Goal: Task Accomplishment & Management: Manage account settings

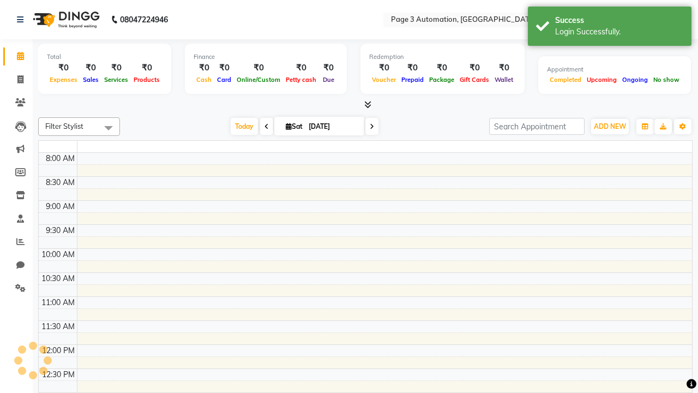
select select "en"
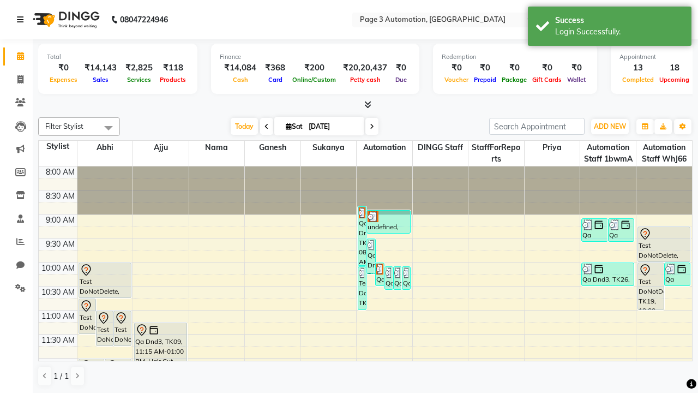
click at [22, 20] on icon at bounding box center [20, 20] width 7 height 8
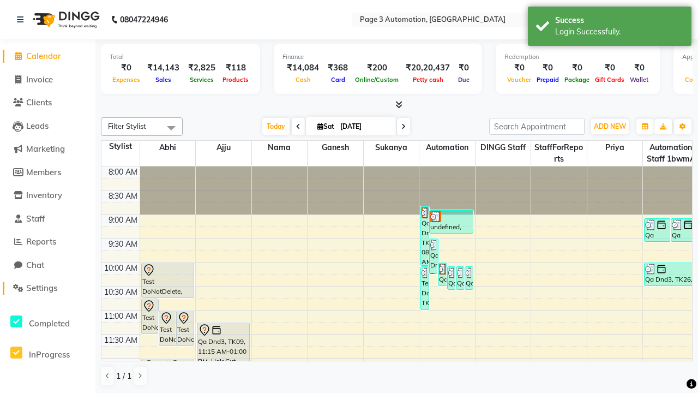
click at [47, 288] on span "Settings" at bounding box center [41, 288] width 31 height 10
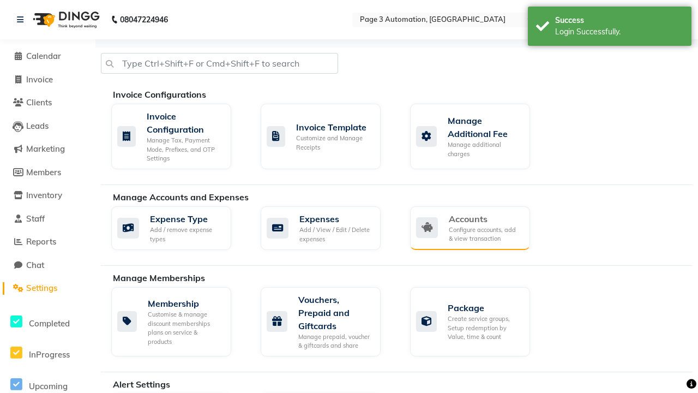
click at [485, 218] on div "Accounts" at bounding box center [485, 218] width 73 height 13
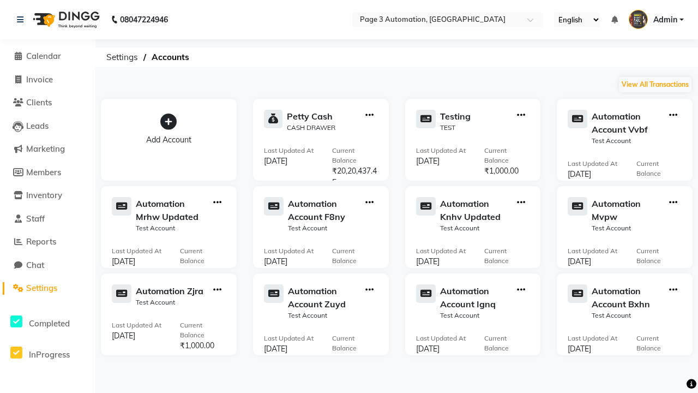
click at [169, 122] on icon at bounding box center [168, 121] width 16 height 16
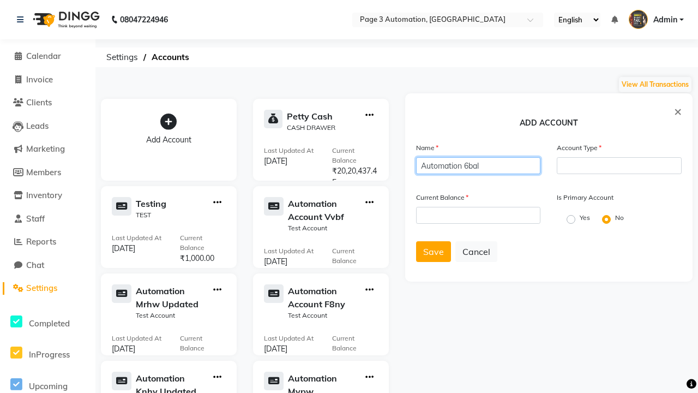
type input "Automation 6bal"
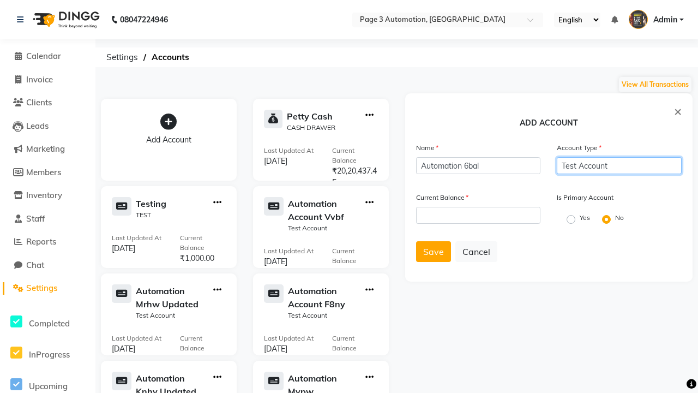
type input "Test Account"
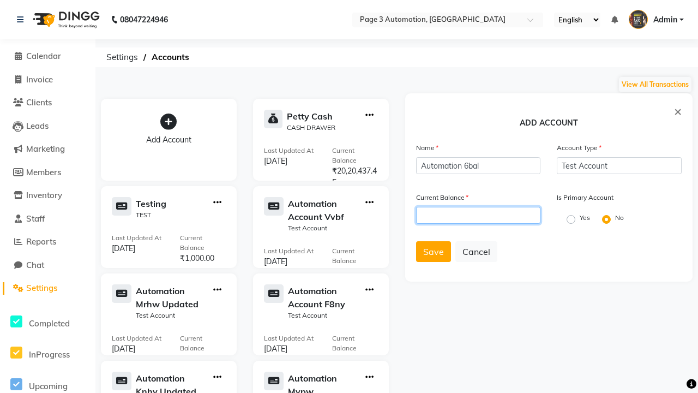
type input "1000"
click at [433, 251] on span "Save" at bounding box center [433, 251] width 21 height 11
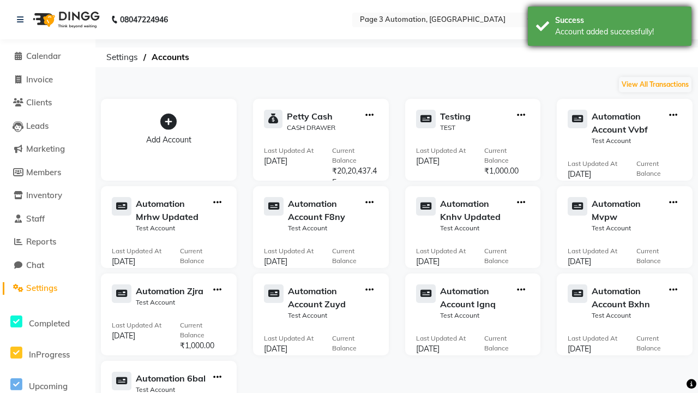
click at [610, 28] on div "Account added successfully!" at bounding box center [619, 31] width 128 height 11
click at [217, 377] on icon "button" at bounding box center [217, 377] width 8 height 1
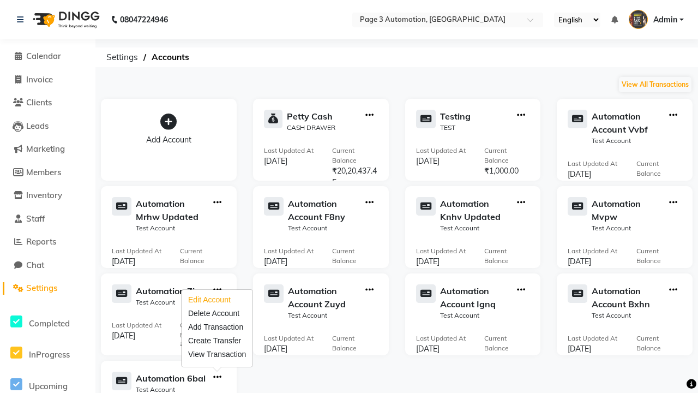
click at [217, 299] on div "Edit Account" at bounding box center [217, 299] width 58 height 11
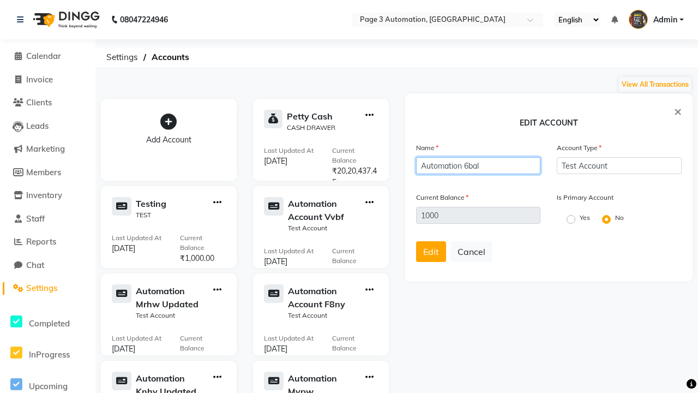
type input "Automation 6bal Updated"
click at [431, 251] on span "Edit" at bounding box center [431, 251] width 16 height 11
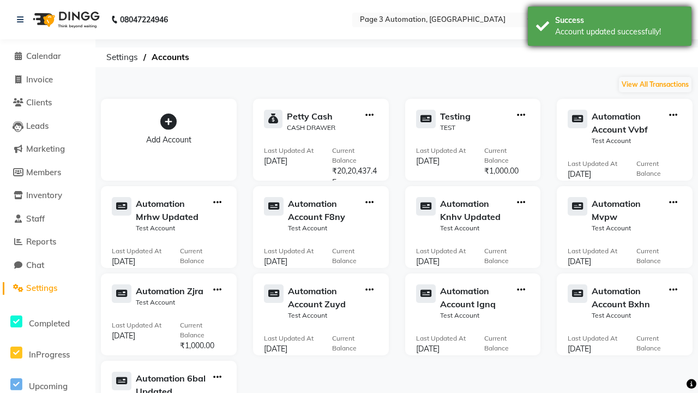
click at [610, 28] on div "Account updated successfully!" at bounding box center [619, 31] width 128 height 11
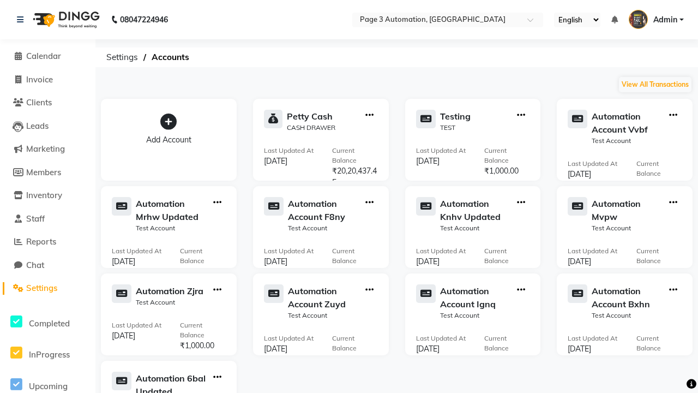
click at [217, 377] on icon "button" at bounding box center [217, 377] width 8 height 1
click at [217, 313] on div "Delete Account" at bounding box center [217, 313] width 58 height 11
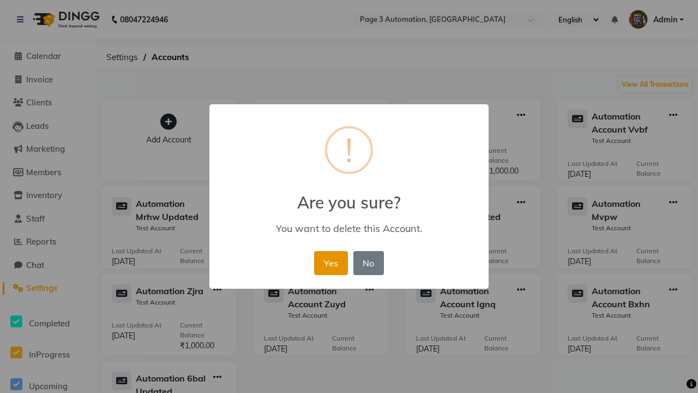
click at [331, 262] on button "Yes" at bounding box center [330, 263] width 33 height 24
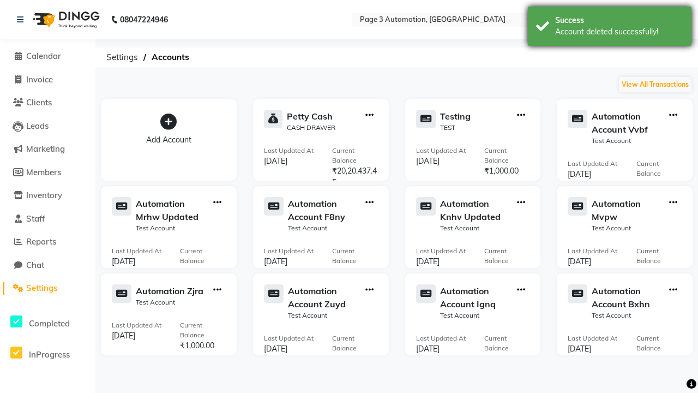
click at [610, 28] on div "Account deleted successfully!" at bounding box center [619, 31] width 128 height 11
